Goal: Check status: Check status

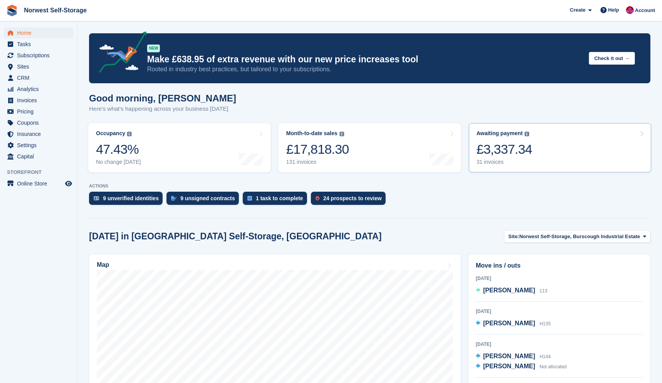
click at [550, 154] on link "Awaiting payment The total outstanding balance on all open invoices. £3,337.34 …" at bounding box center [560, 147] width 182 height 49
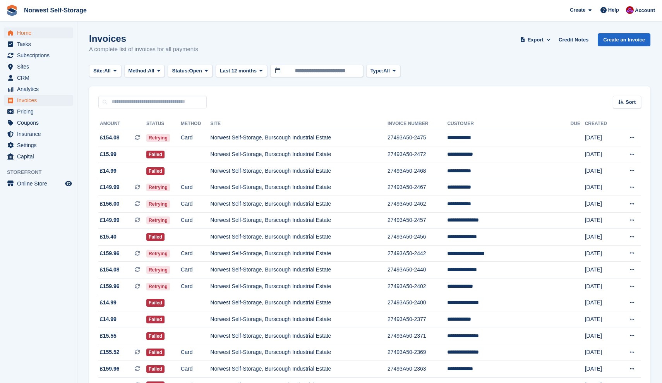
click at [24, 32] on span "Home" at bounding box center [40, 32] width 46 height 11
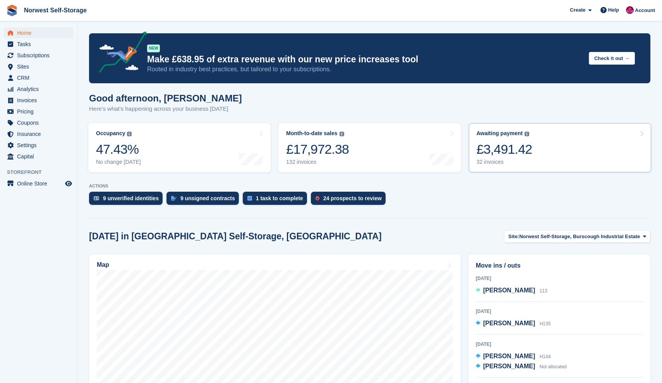
click at [540, 145] on link "Awaiting payment The total outstanding balance on all open invoices. £3,491.42 …" at bounding box center [560, 147] width 182 height 49
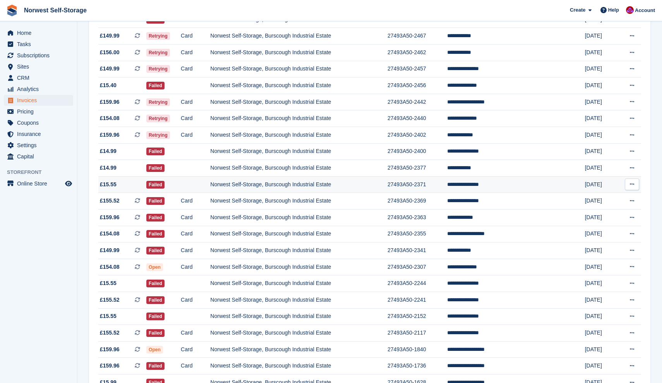
scroll to position [150, 0]
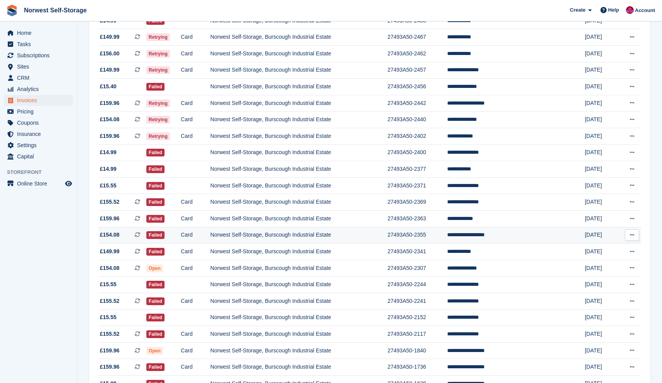
click at [486, 240] on td "**********" at bounding box center [508, 235] width 123 height 17
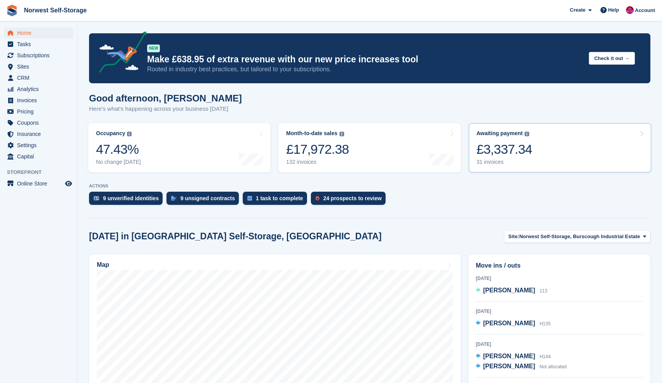
click at [550, 143] on link "Awaiting payment The total outstanding balance on all open invoices. £3,337.34 …" at bounding box center [560, 147] width 182 height 49
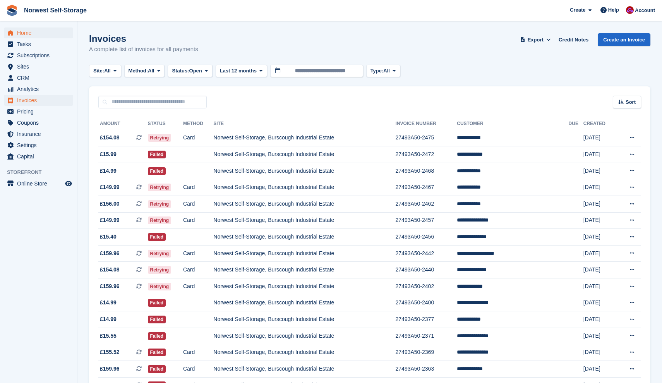
click at [24, 31] on span "Home" at bounding box center [40, 32] width 46 height 11
